Goal: Task Accomplishment & Management: Use online tool/utility

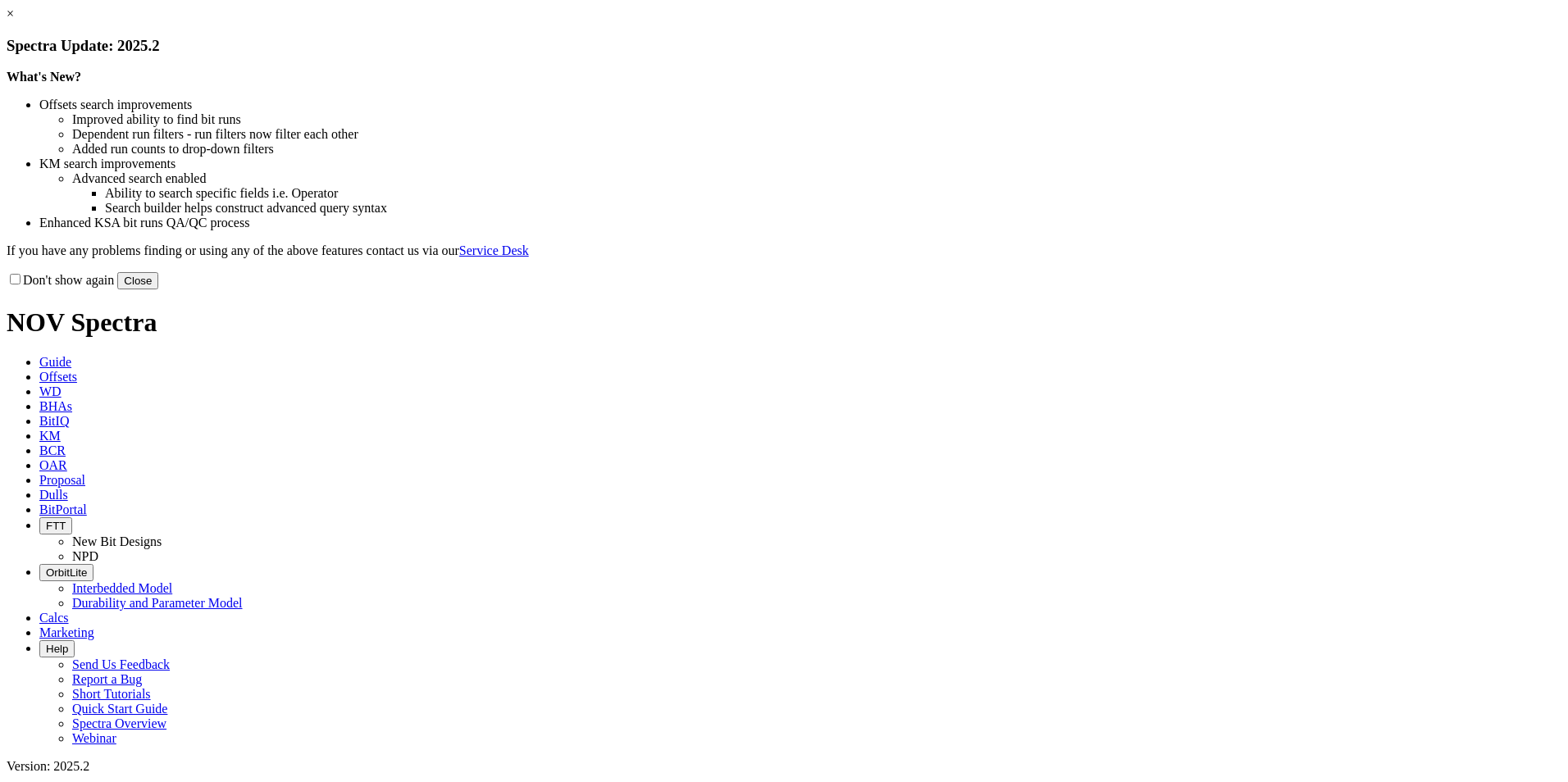
click at [159, 289] on button "Close" at bounding box center [138, 281] width 41 height 17
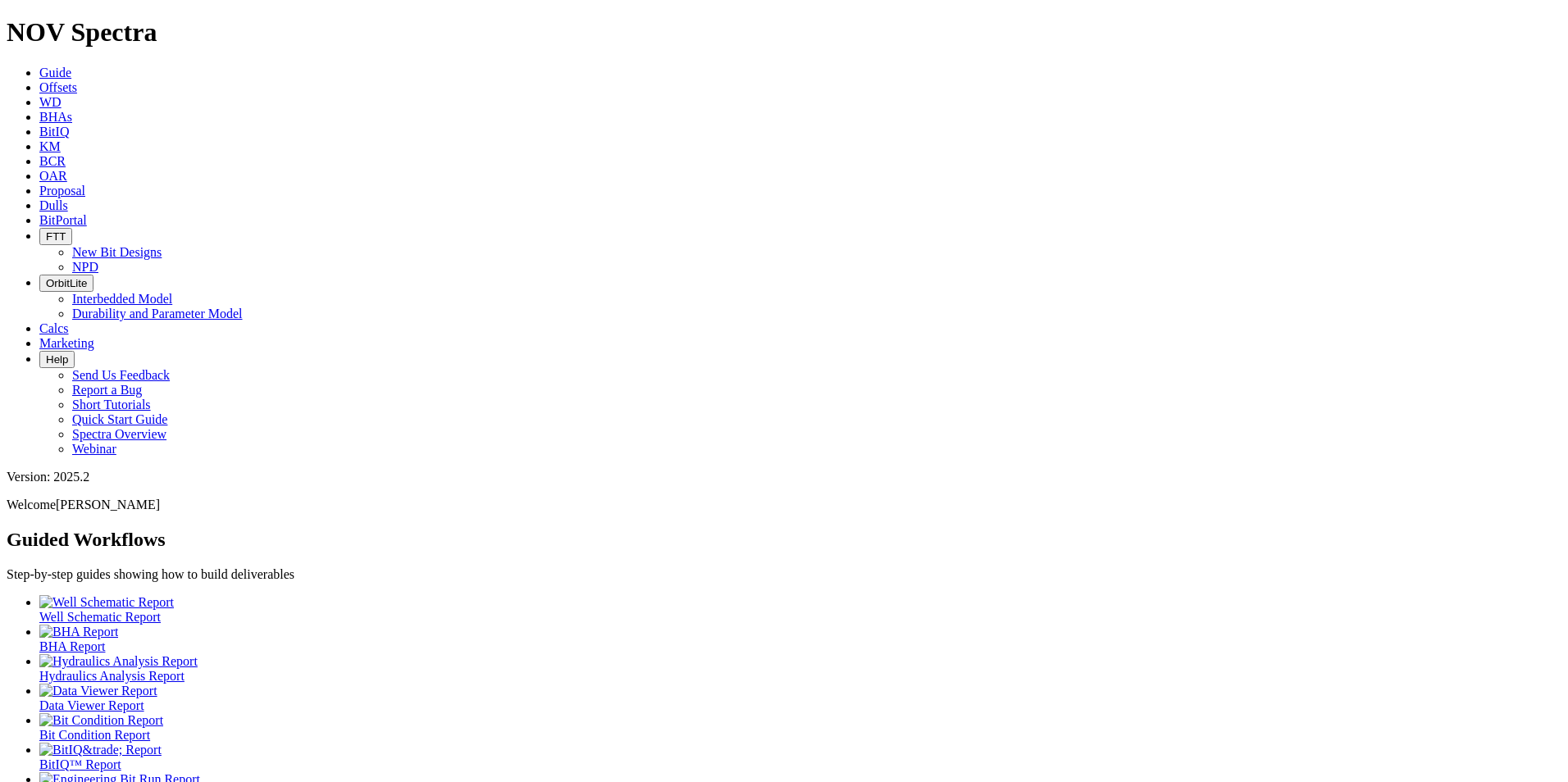
click at [85, 183] on span "Proposal" at bounding box center [62, 190] width 46 height 14
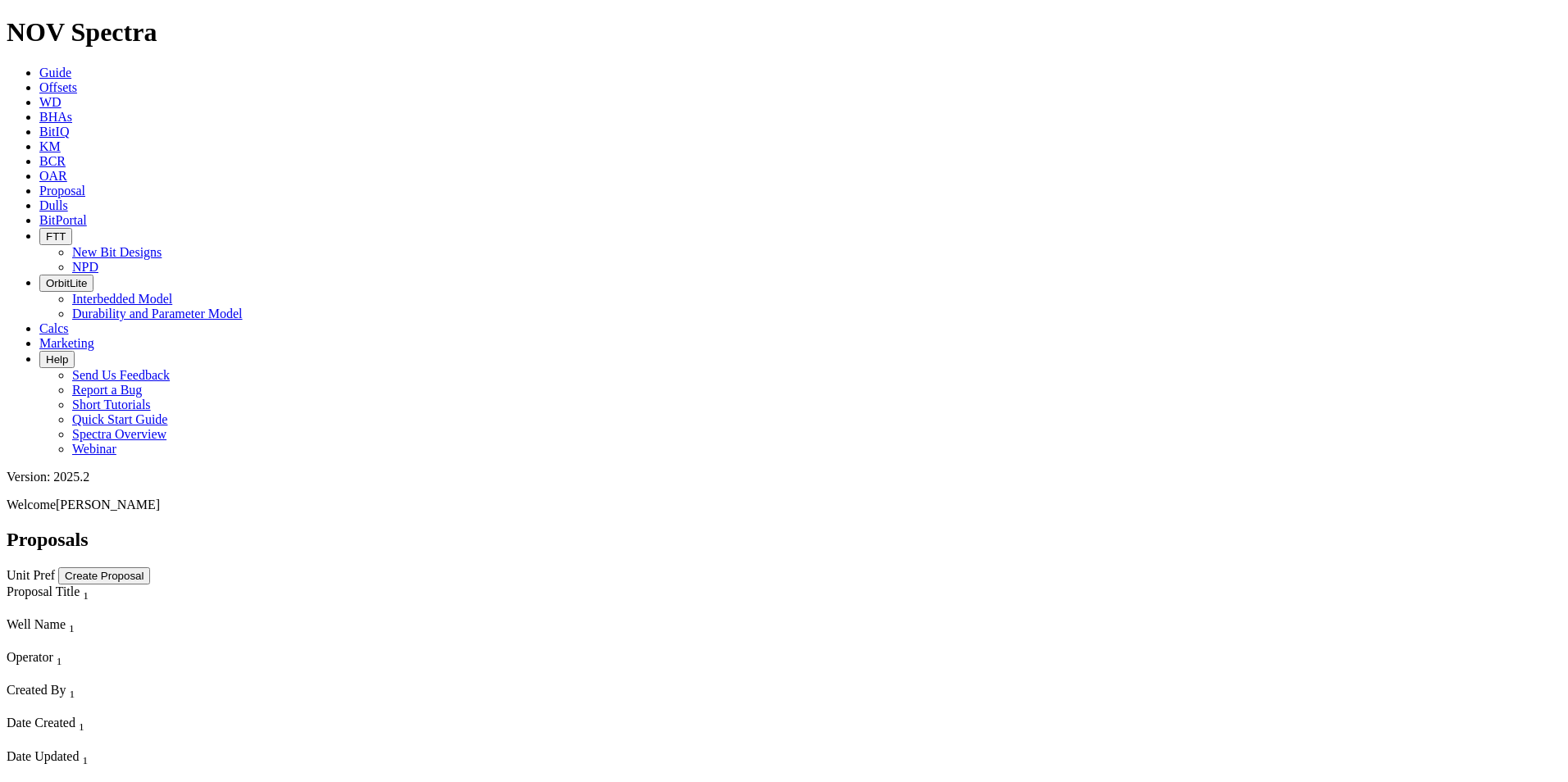
select select "field"
select select "location"
select select "province"
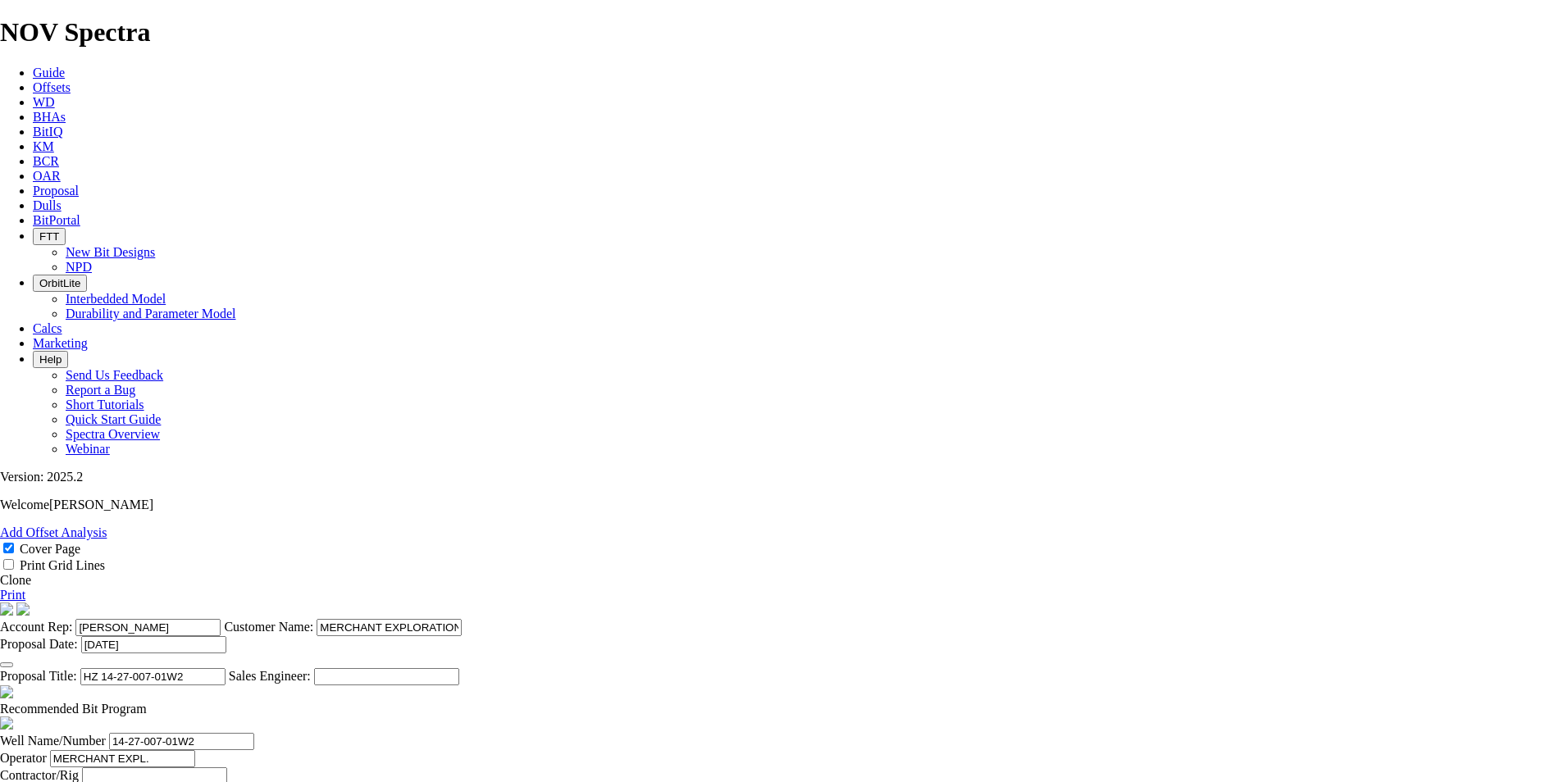
scroll to position [246, 0]
click at [146, 702] on span at bounding box center [146, 709] width 0 height 14
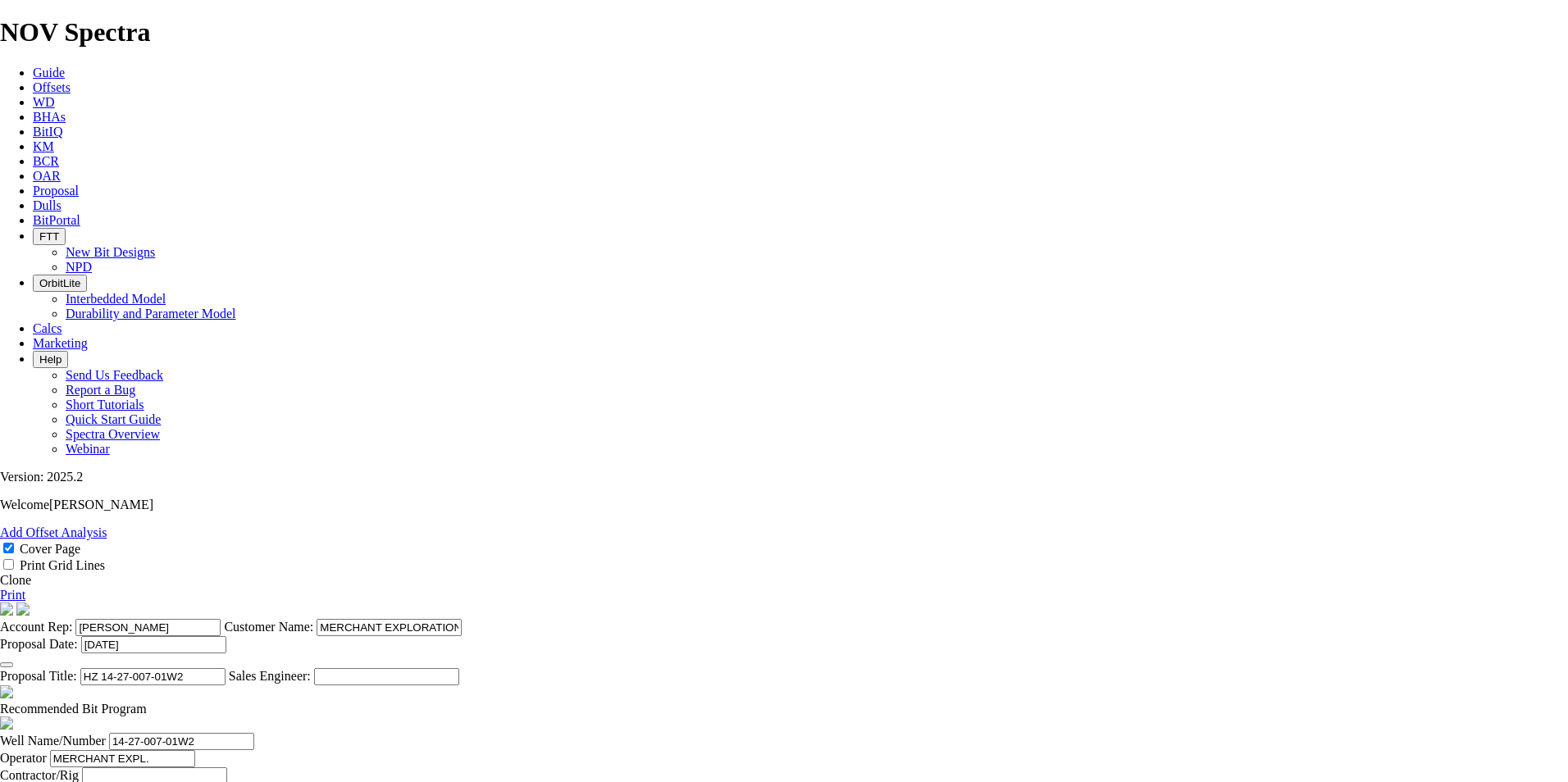
checkbox input "false"
type input "12500"
click at [26, 588] on link "Print" at bounding box center [13, 595] width 26 height 14
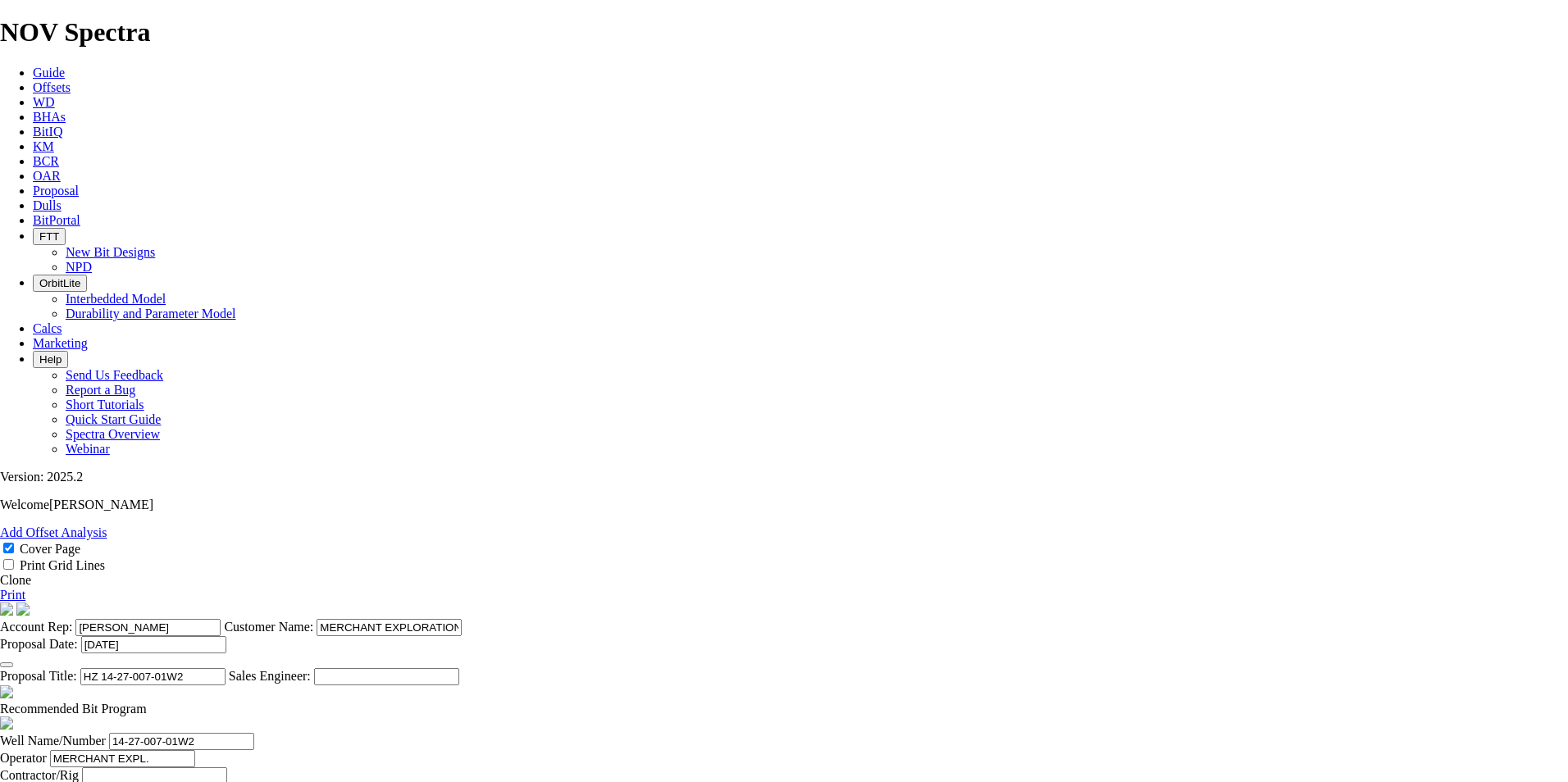
type input "1242"
type input "20.7"
click at [26, 588] on link "Print" at bounding box center [13, 595] width 26 height 14
